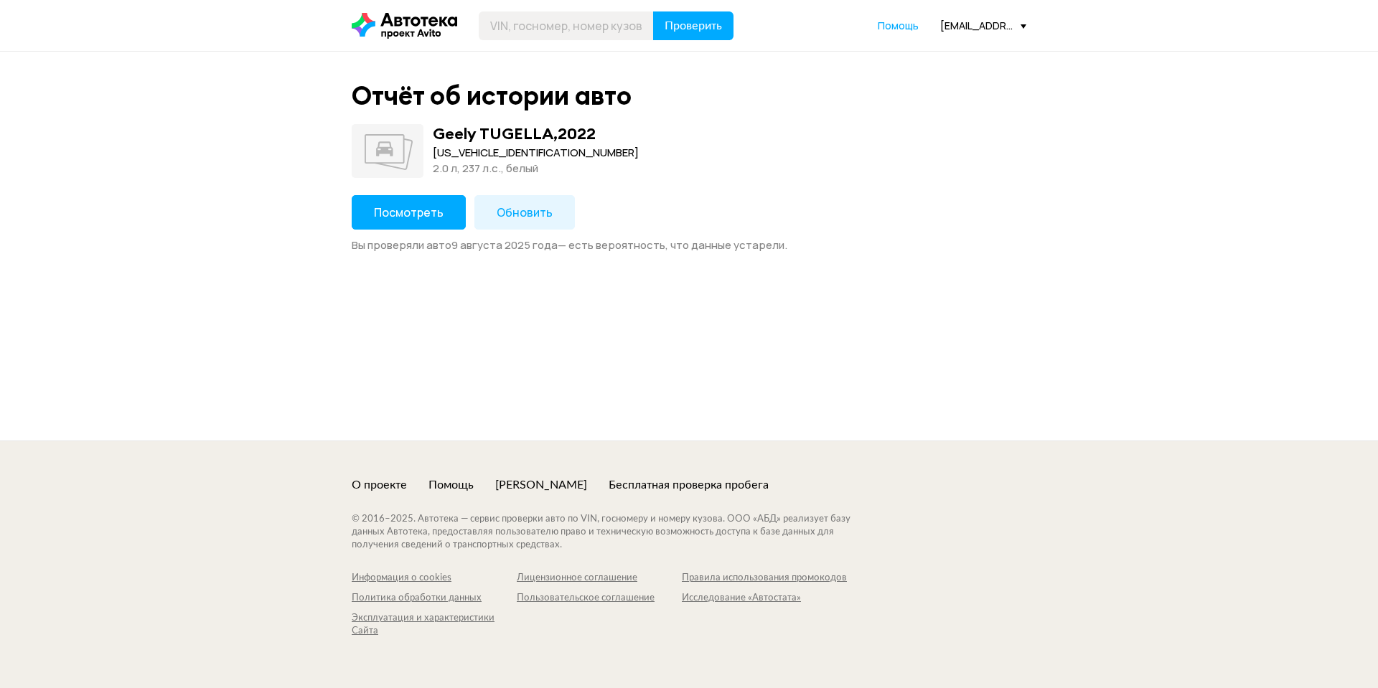
click at [392, 203] on button "Посмотреть" at bounding box center [409, 212] width 114 height 34
click at [395, 219] on button "Посмотреть" at bounding box center [409, 212] width 114 height 34
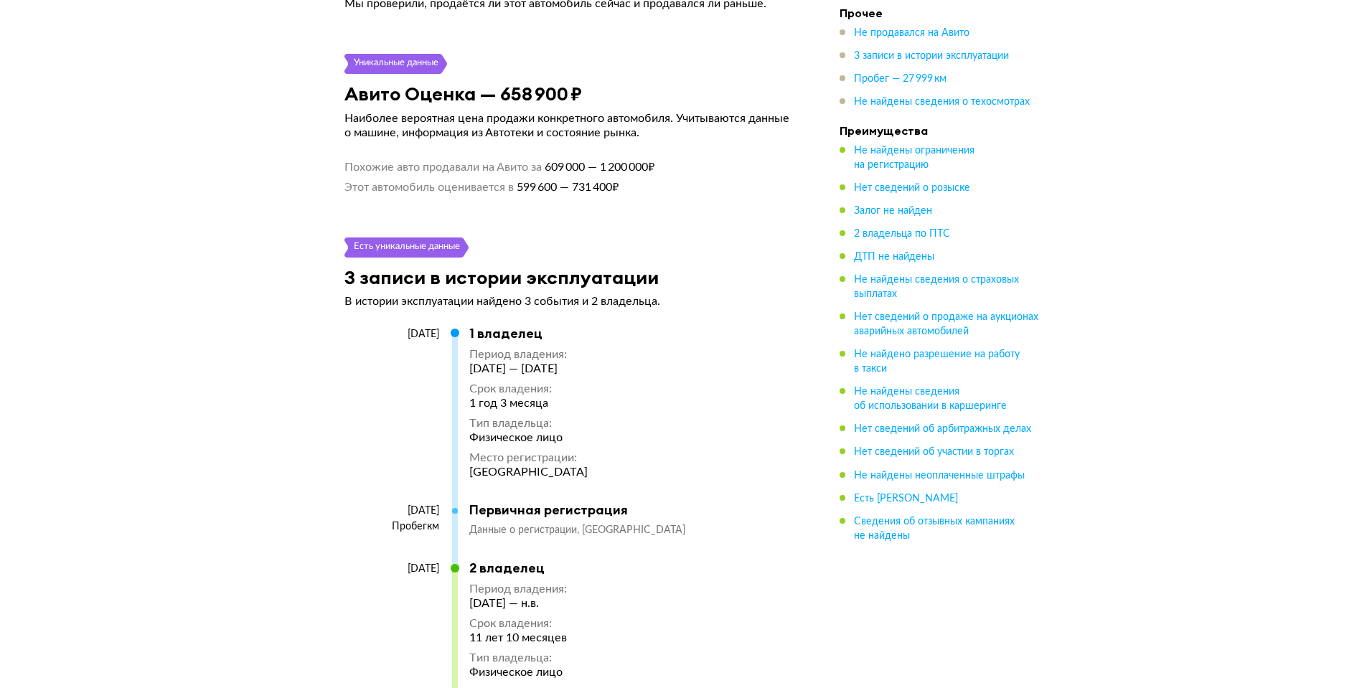
scroll to position [2067, 0]
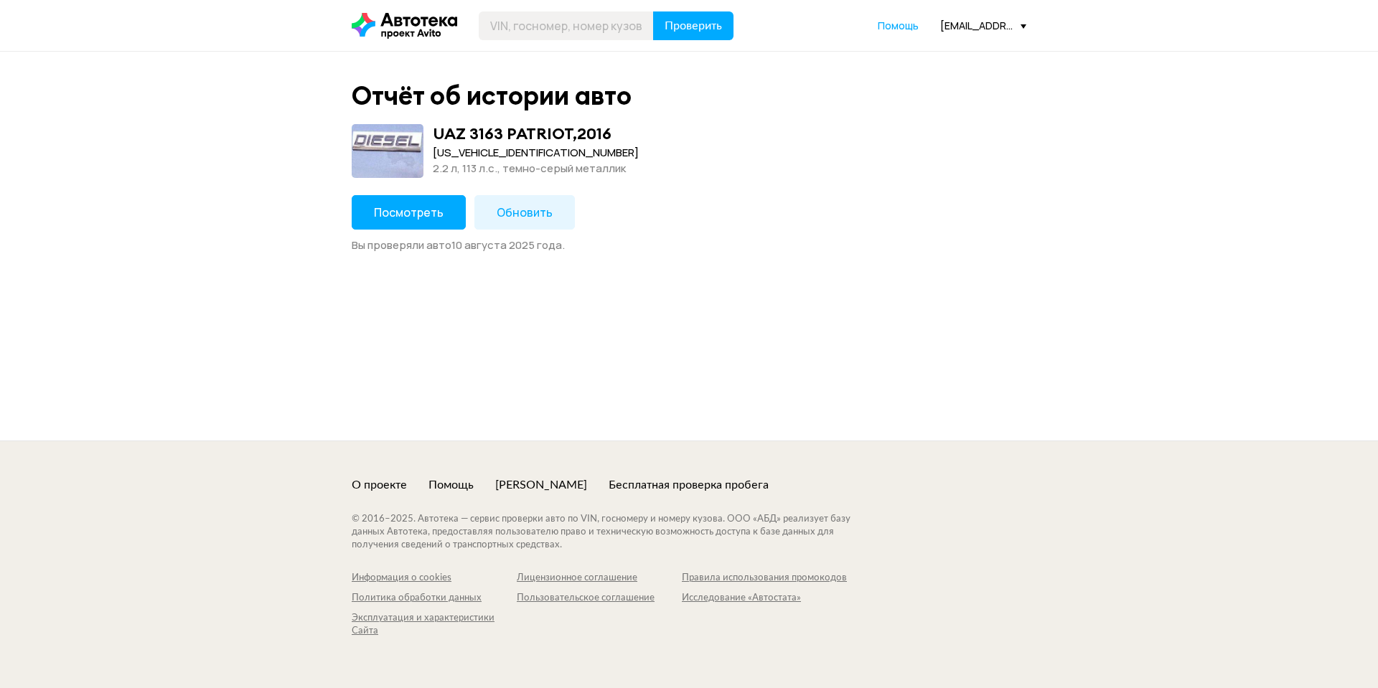
click at [438, 207] on span "Посмотреть" at bounding box center [409, 213] width 70 height 16
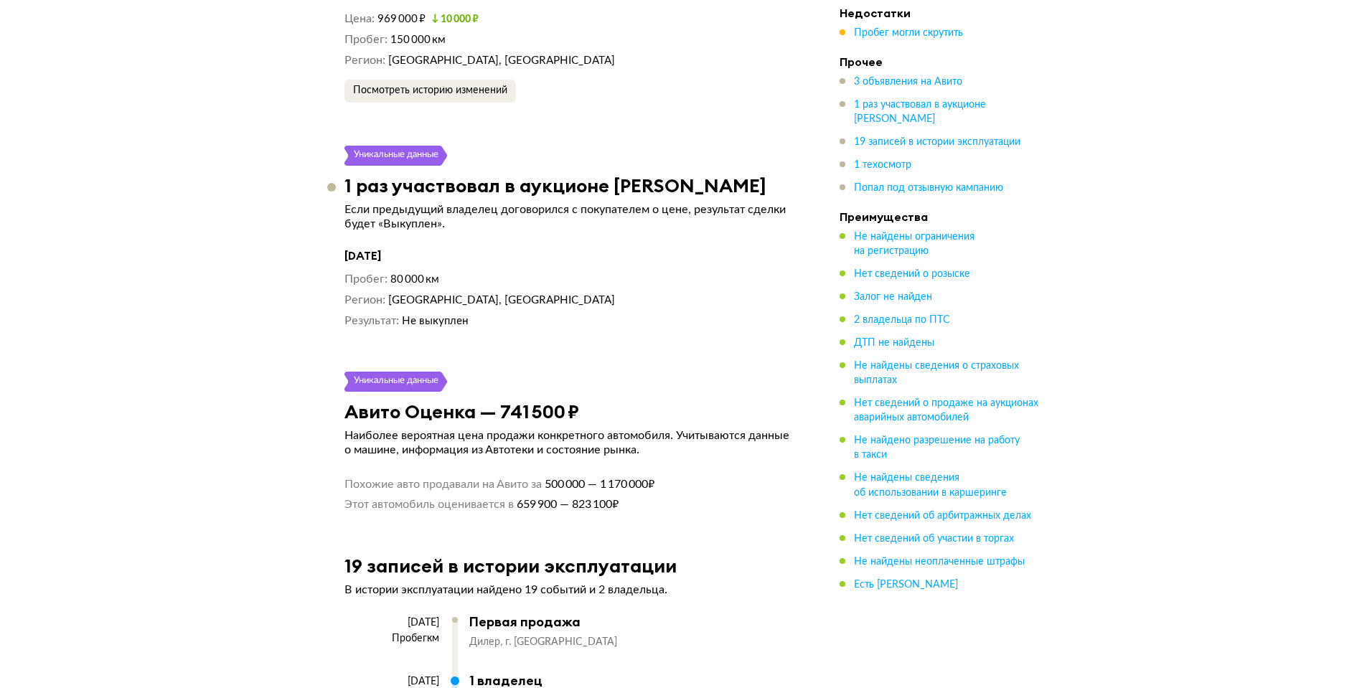
scroll to position [3359, 0]
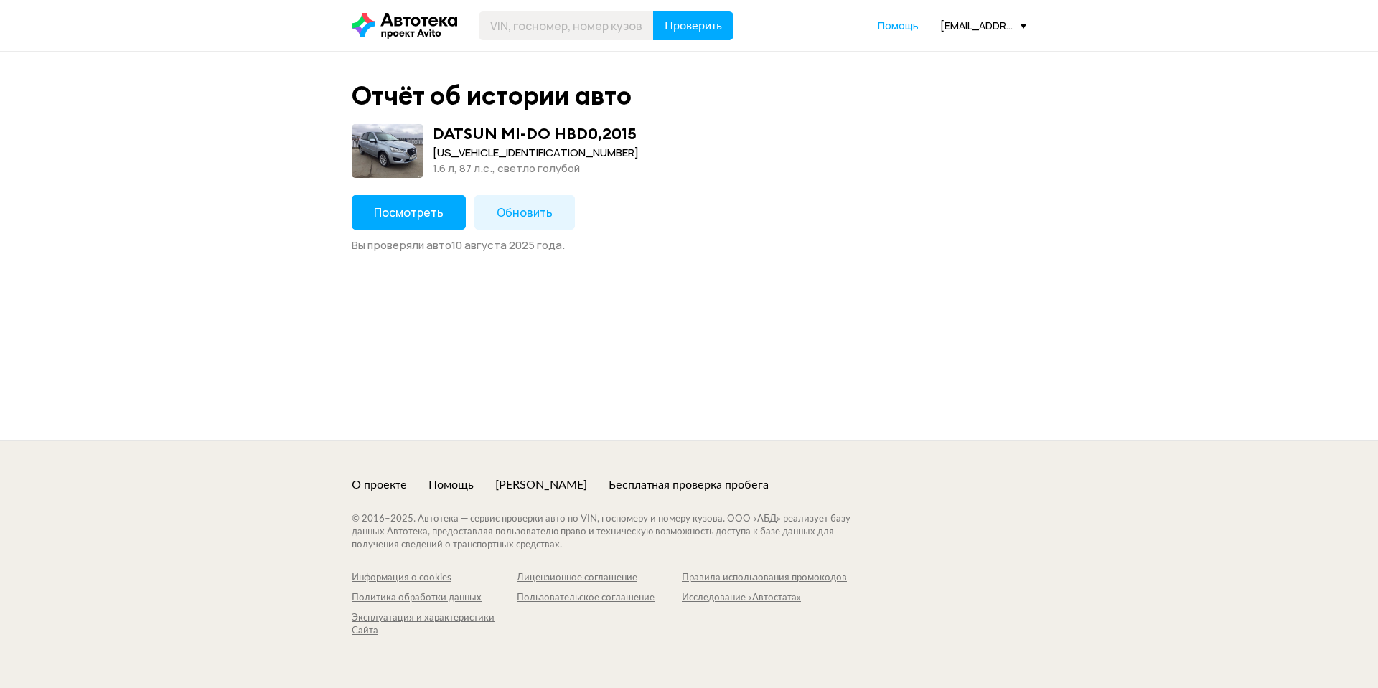
click at [434, 216] on span "Посмотреть" at bounding box center [409, 213] width 70 height 16
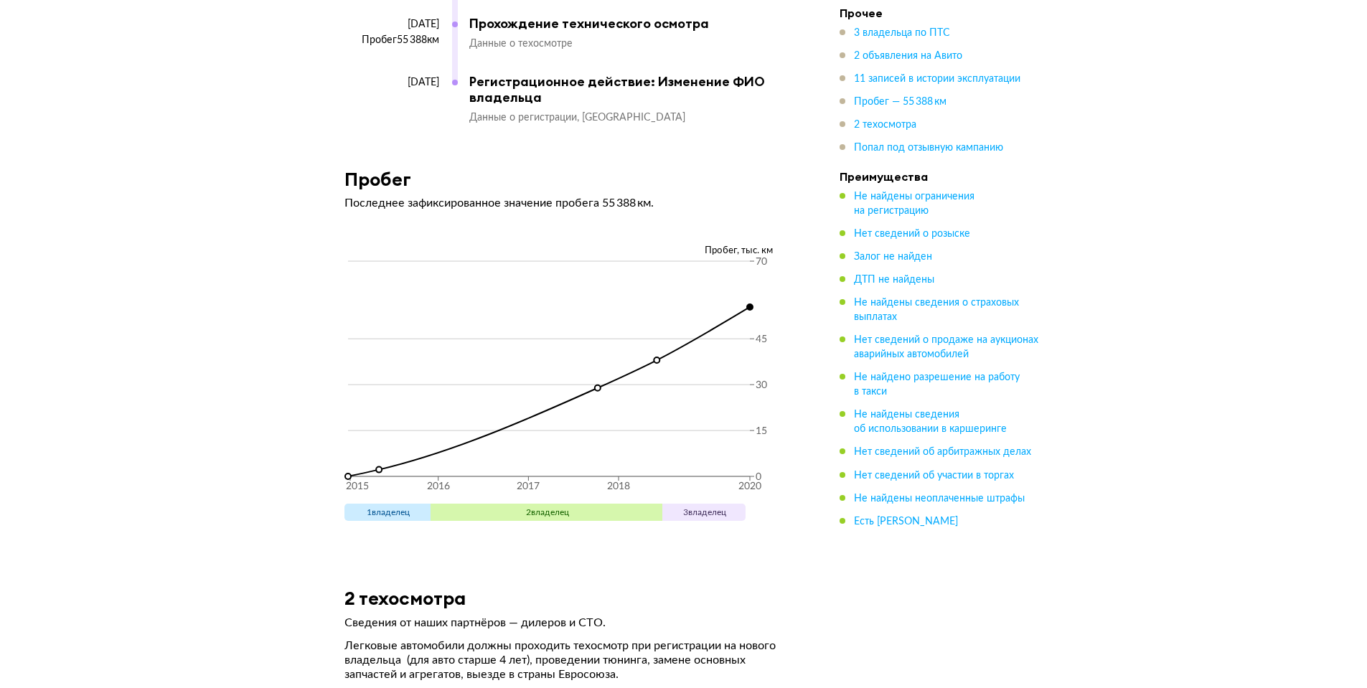
scroll to position [4766, 0]
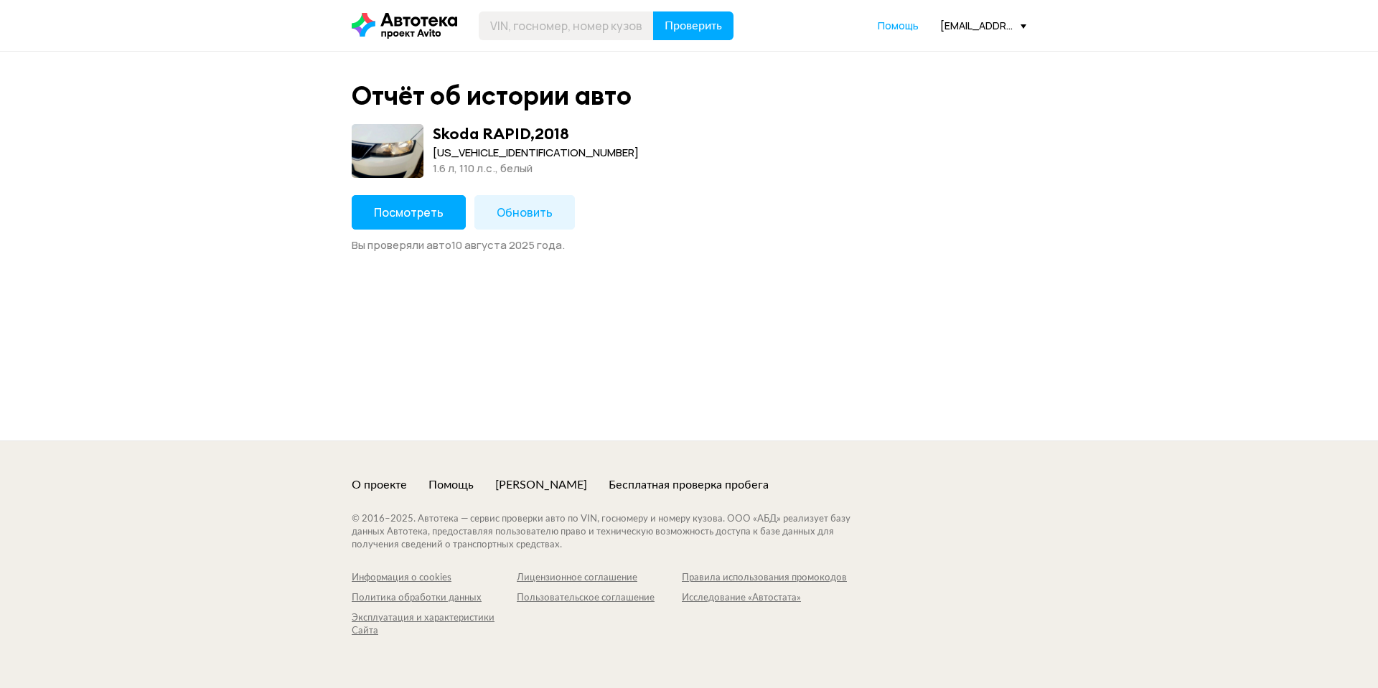
click at [402, 207] on span "Посмотреть" at bounding box center [409, 213] width 70 height 16
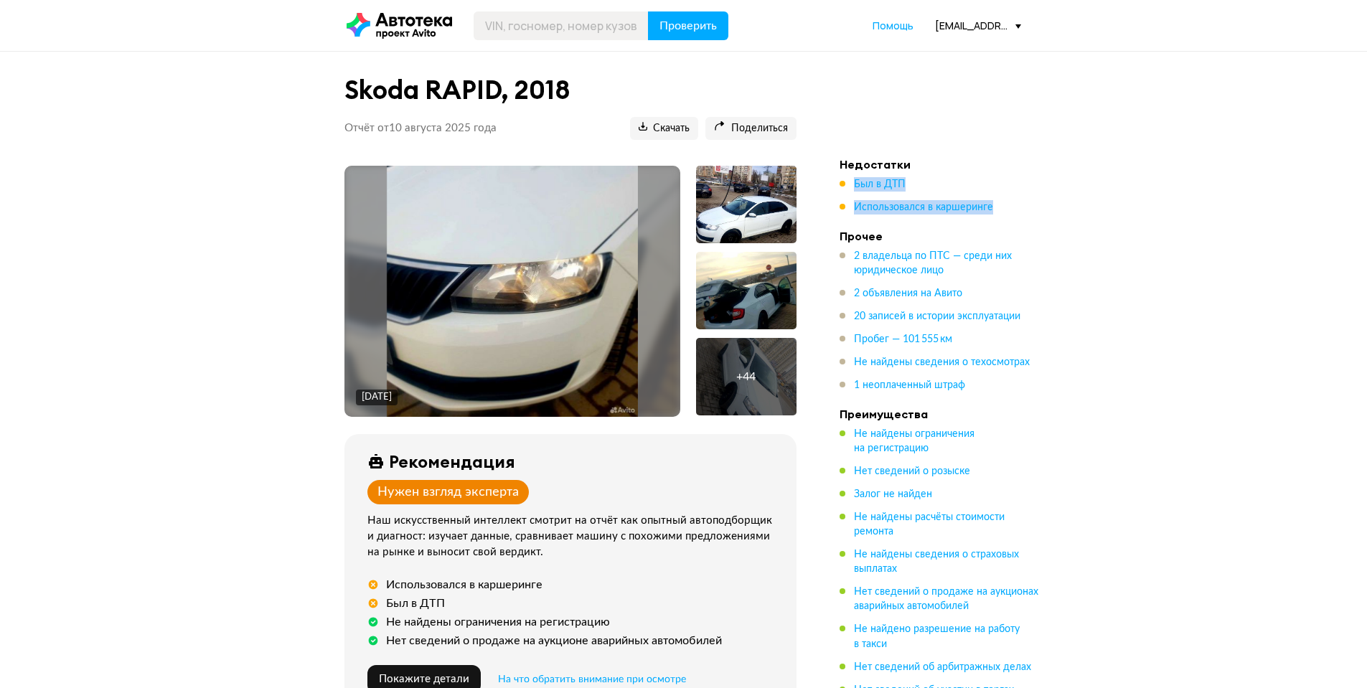
drag, startPoint x: 1003, startPoint y: 207, endPoint x: 853, endPoint y: 181, distance: 152.3
click at [853, 181] on ul "Был в ДТП Использовался в каршеринге" at bounding box center [940, 195] width 201 height 37
copy ul "Был в ДТП Использовался в каршеринге"
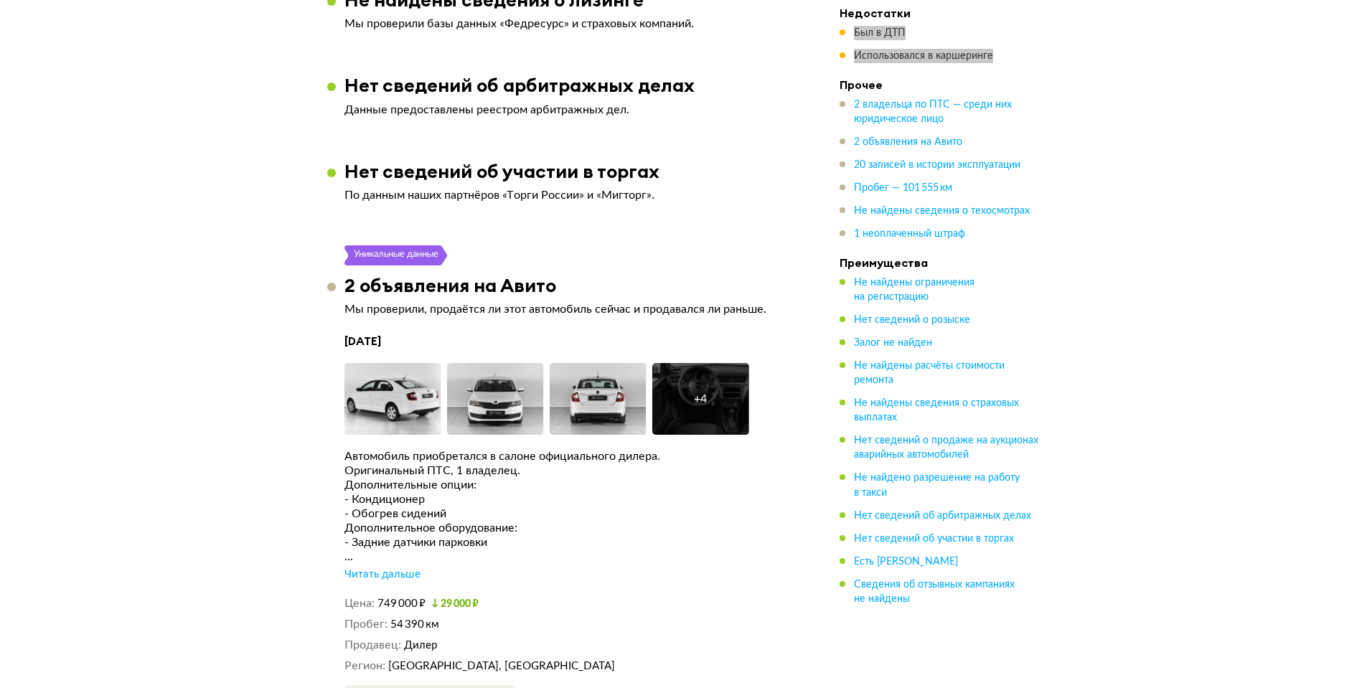
scroll to position [2670, 0]
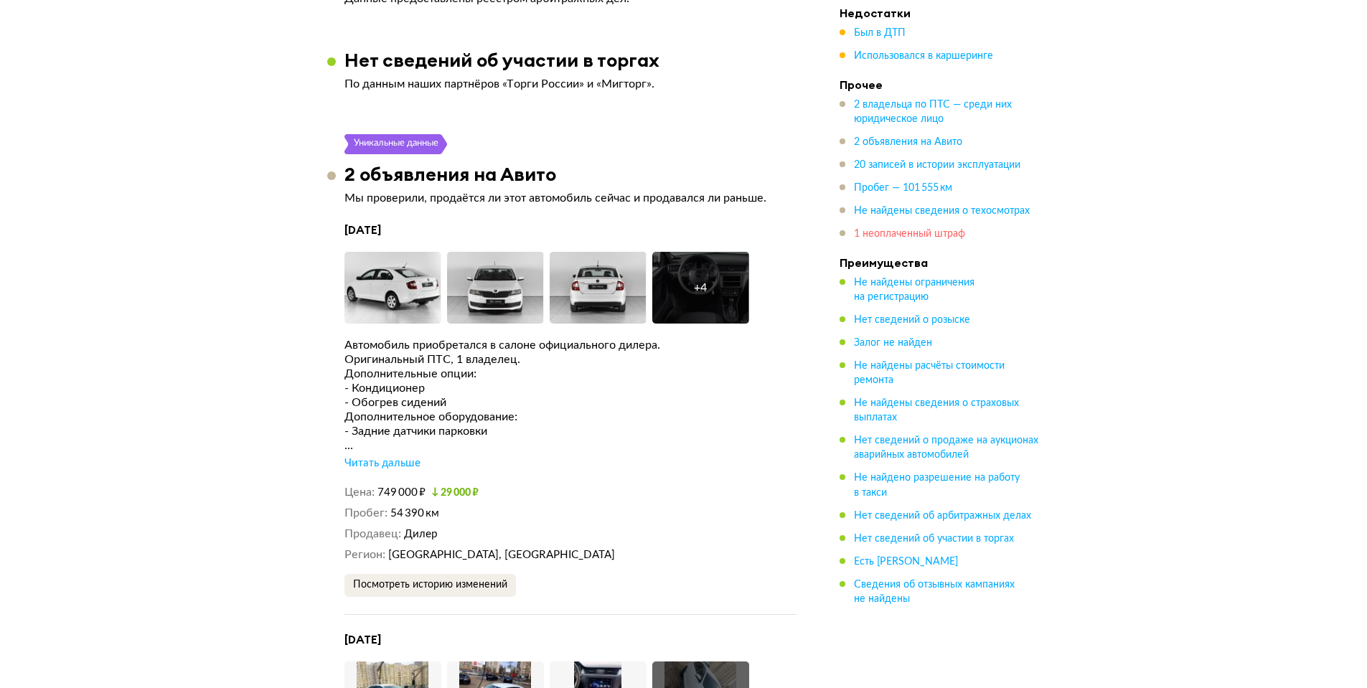
click at [907, 235] on span "1 неоплаченный штраф" at bounding box center [909, 234] width 111 height 10
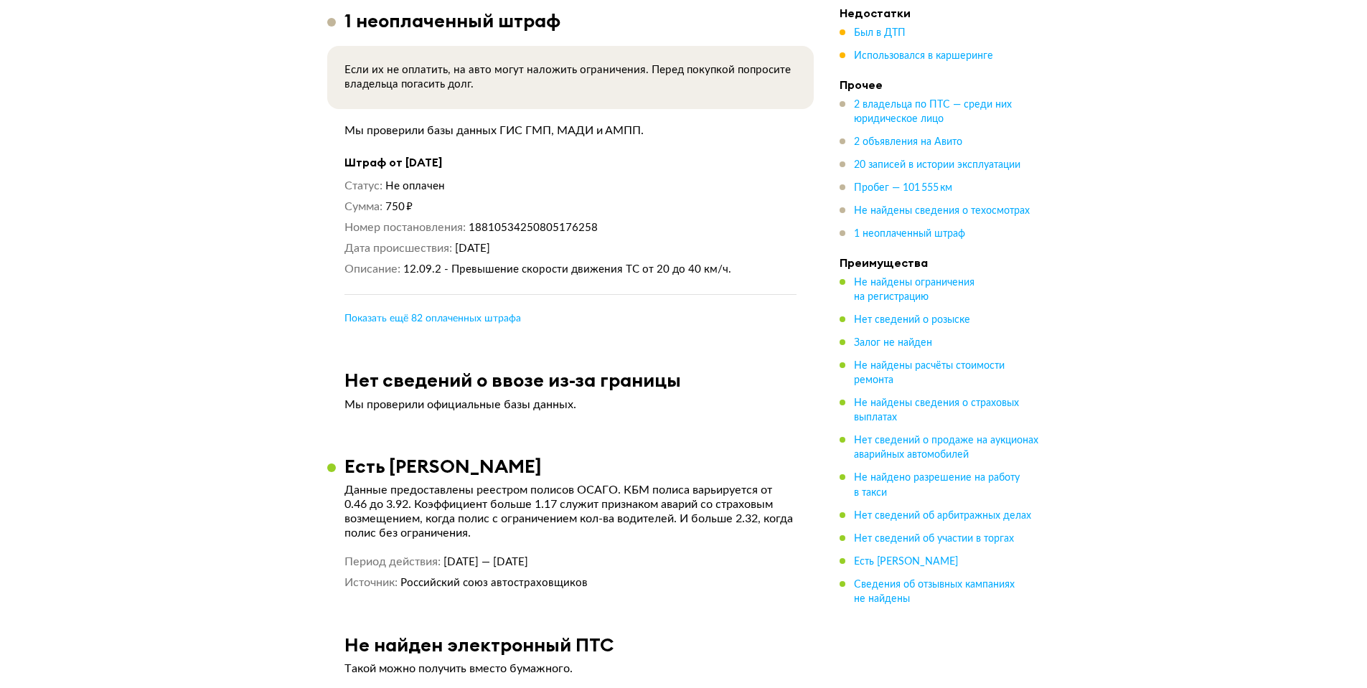
scroll to position [6328, 0]
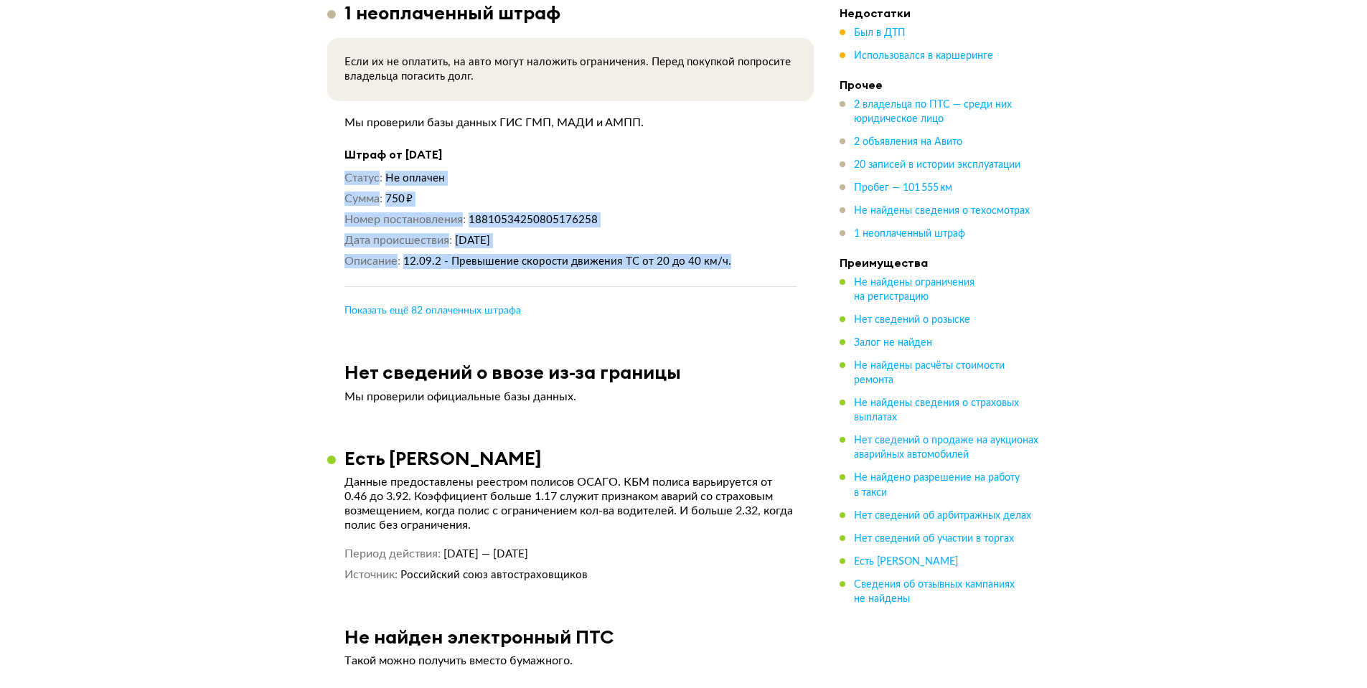
drag, startPoint x: 330, startPoint y: 177, endPoint x: 745, endPoint y: 293, distance: 430.9
click at [745, 293] on article "1 неоплаченный штраф Если их не оплатить, на авто могут наложить ограничения. П…" at bounding box center [570, 159] width 487 height 317
copy div "Статус Не оплачен Сумма 750 ₽ Номер постановления 18810534250805176258 Дата про…"
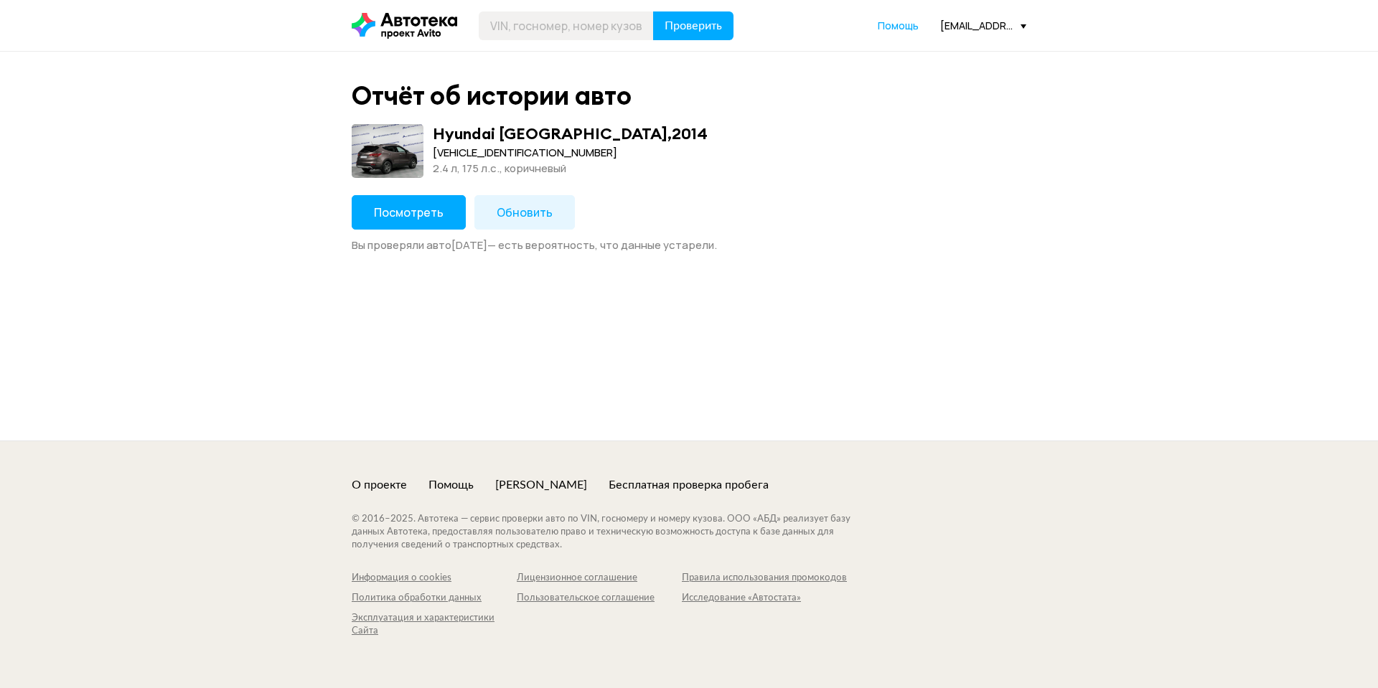
click at [513, 227] on button "Обновить" at bounding box center [524, 212] width 100 height 34
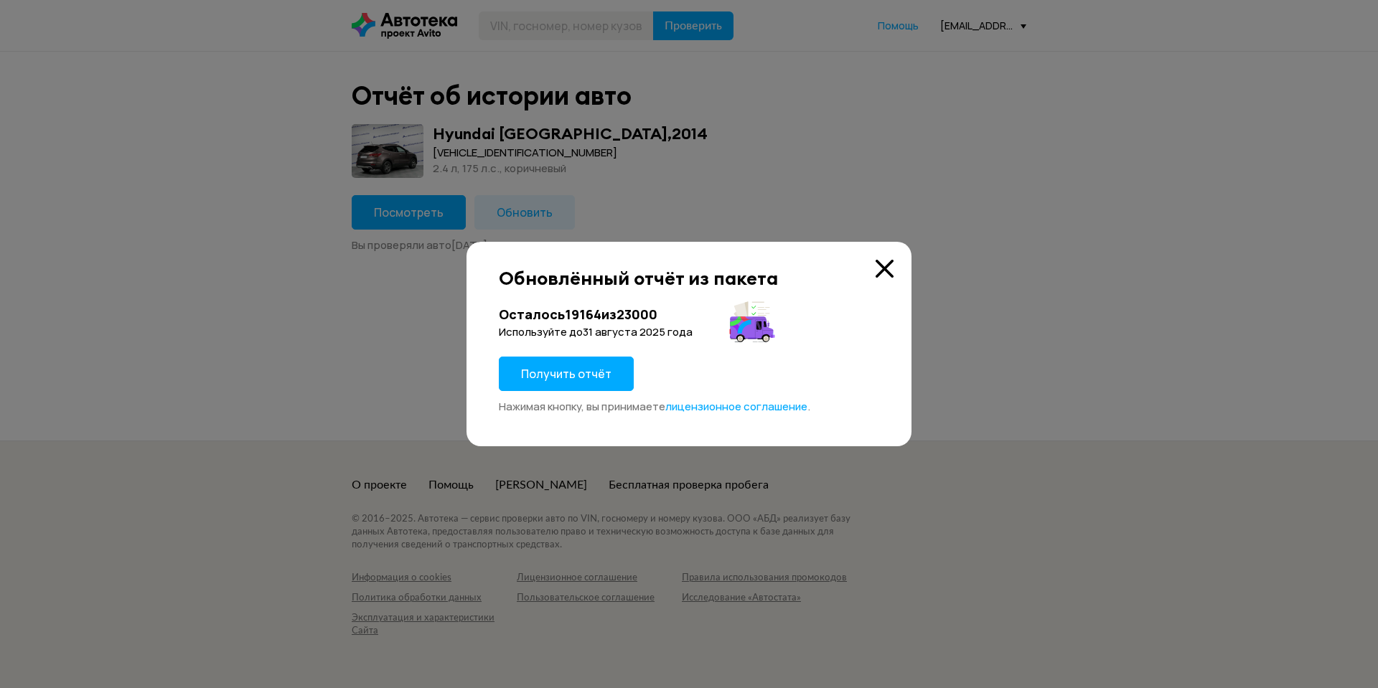
click at [545, 365] on button "Получить отчёт" at bounding box center [566, 374] width 135 height 34
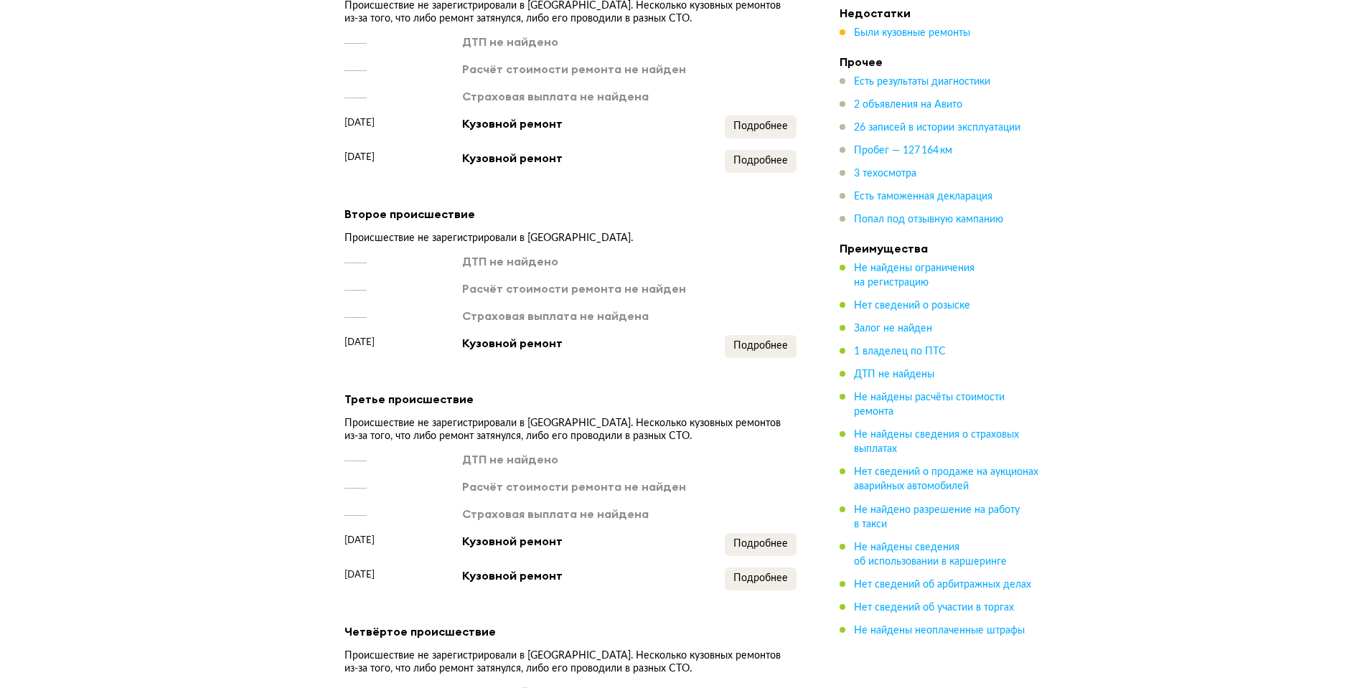
scroll to position [1550, 0]
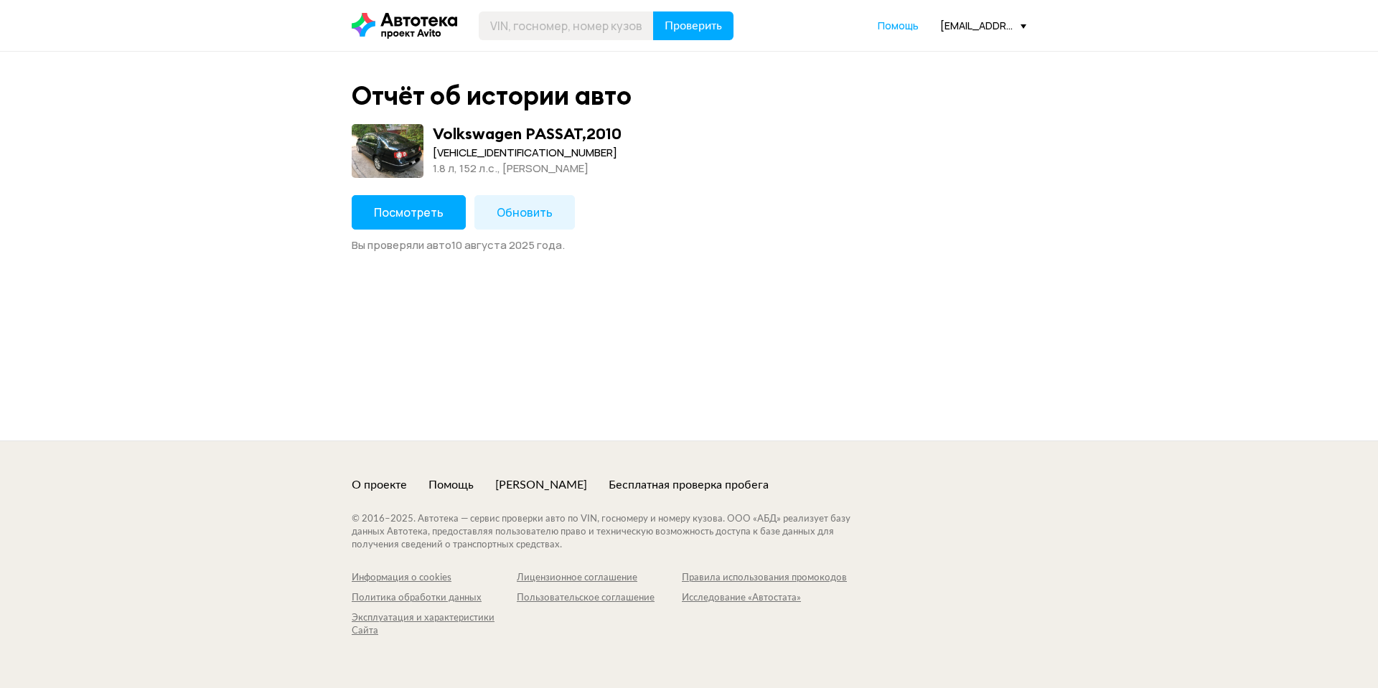
click at [428, 206] on button "Посмотреть" at bounding box center [409, 212] width 114 height 34
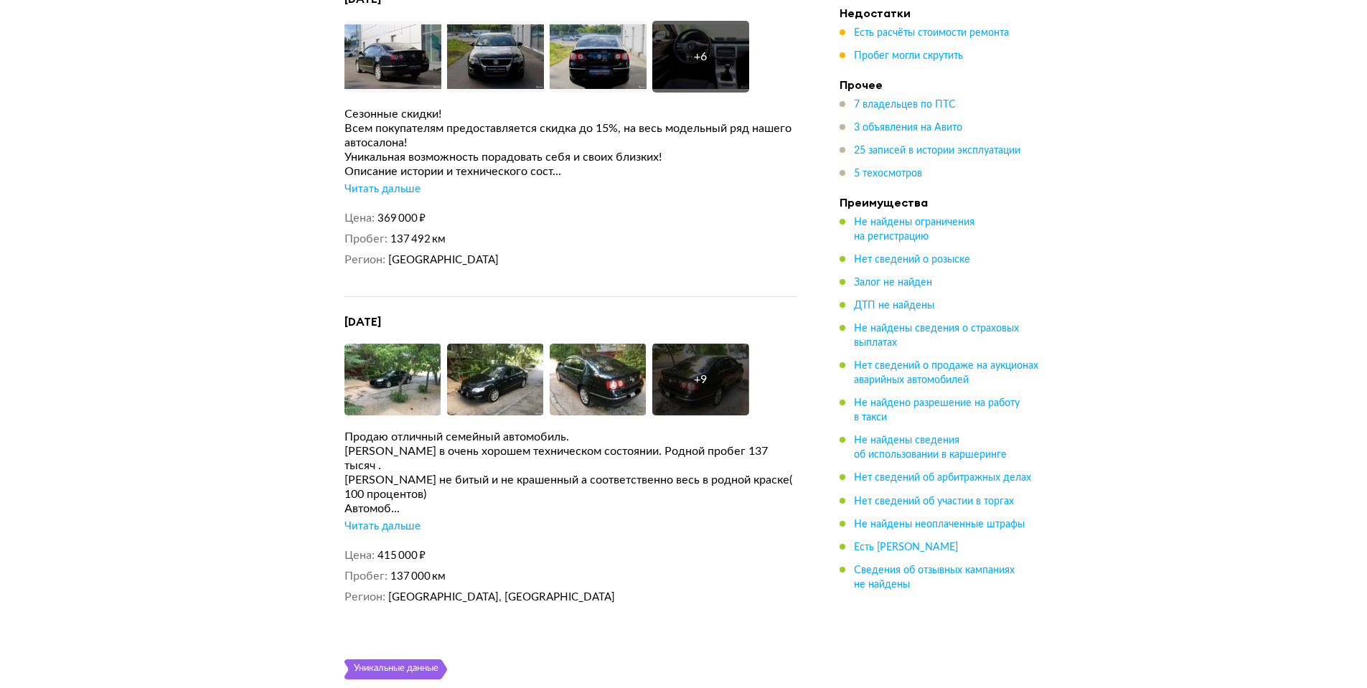
scroll to position [3790, 0]
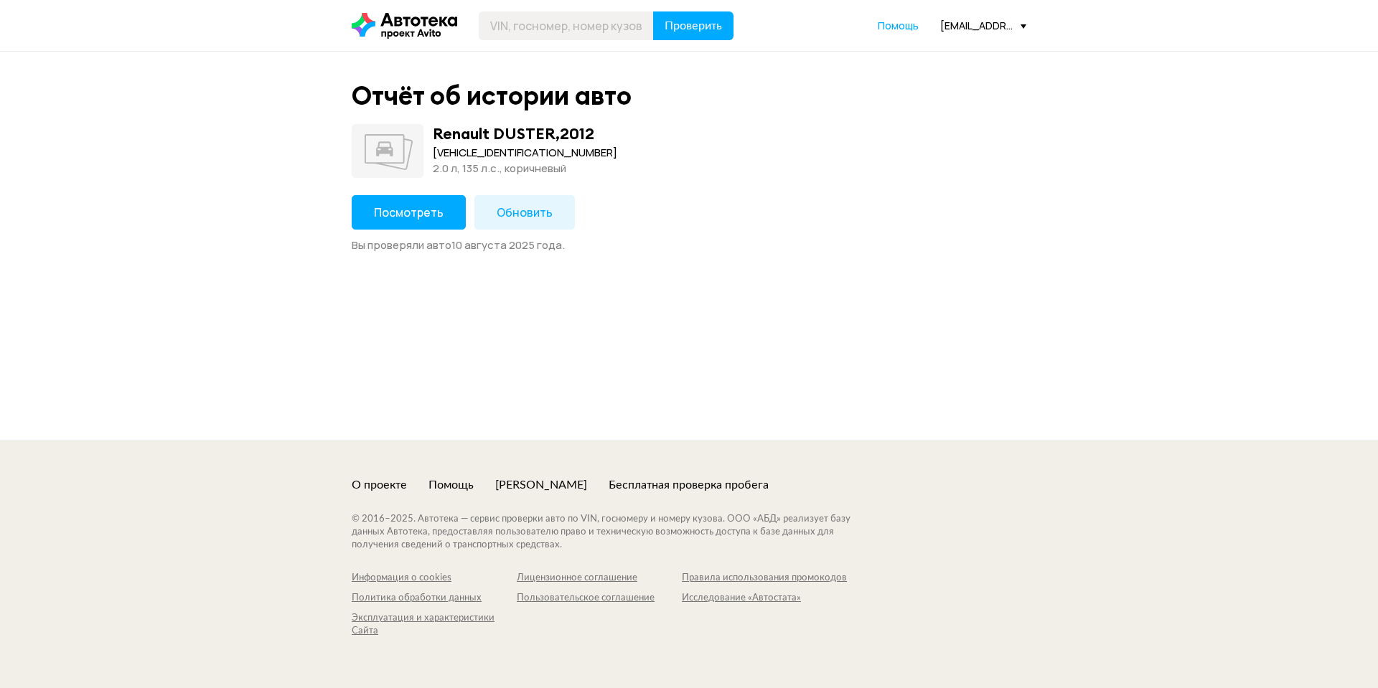
click at [376, 218] on span "Посмотреть" at bounding box center [409, 213] width 70 height 16
click at [414, 225] on button "Посмотреть" at bounding box center [409, 212] width 114 height 34
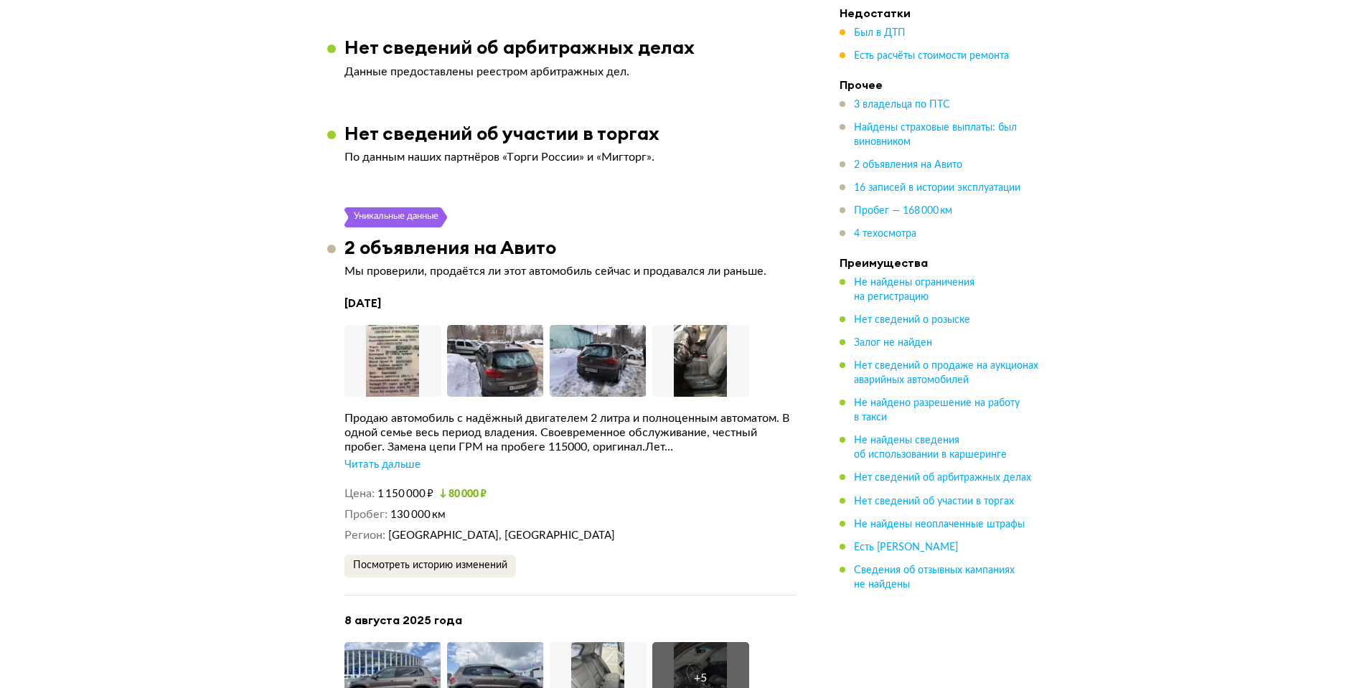
scroll to position [3187, 0]
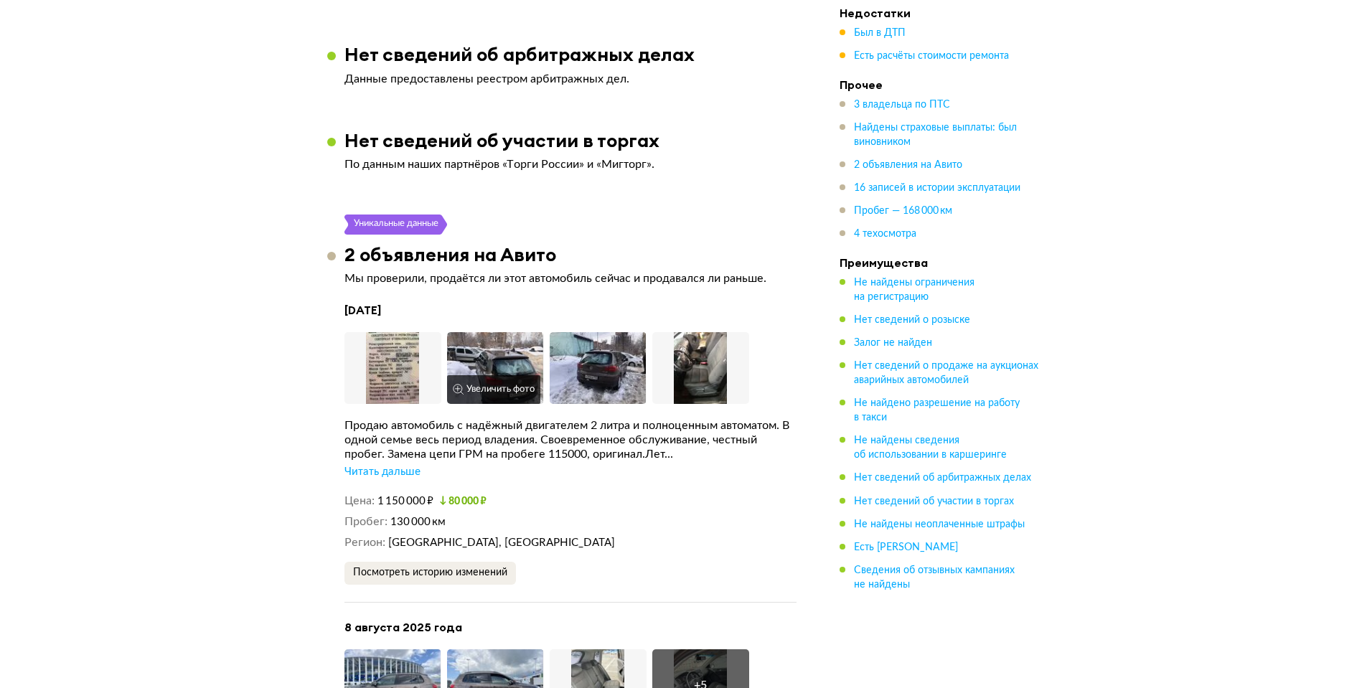
click at [514, 356] on img at bounding box center [495, 368] width 97 height 72
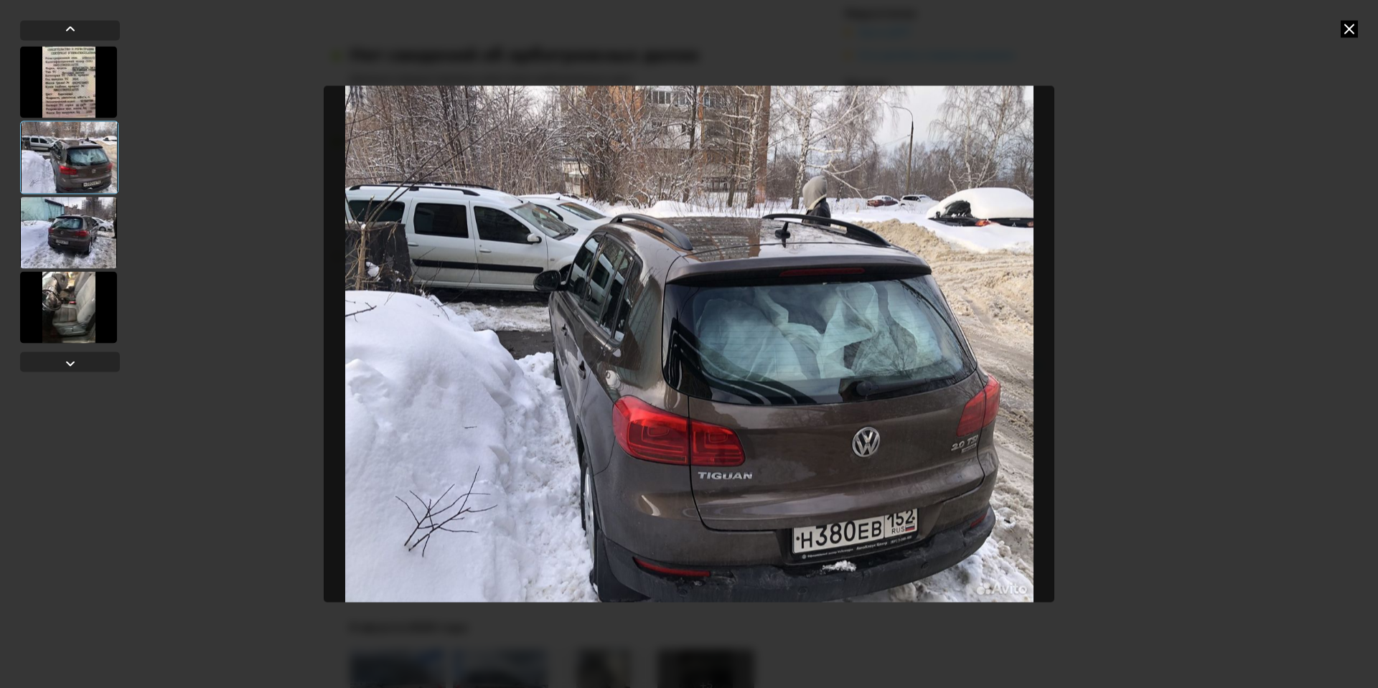
click at [1344, 33] on icon at bounding box center [1349, 28] width 17 height 17
